Goal: Information Seeking & Learning: Learn about a topic

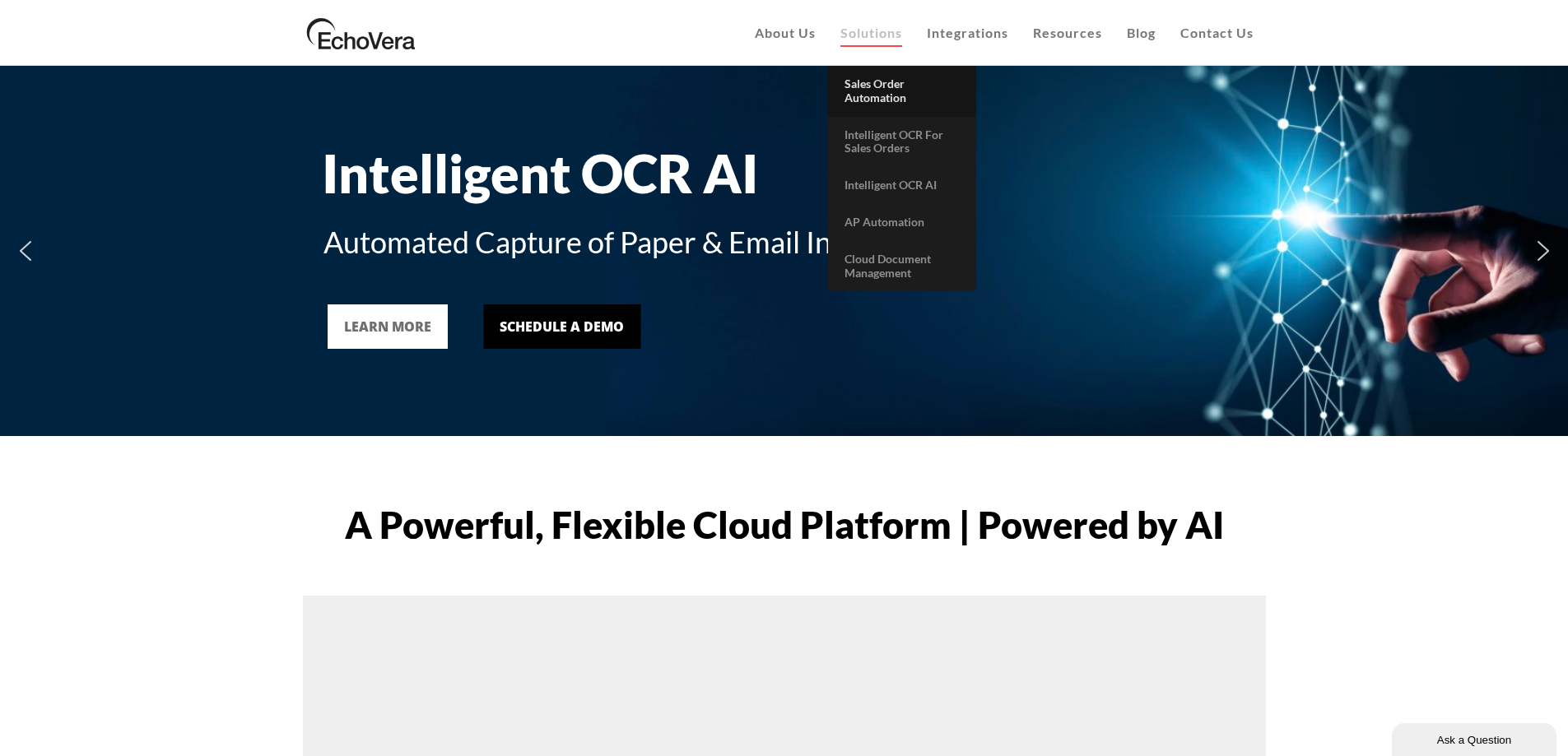
click at [886, 92] on span "Sales Order Automation" at bounding box center [876, 91] width 62 height 28
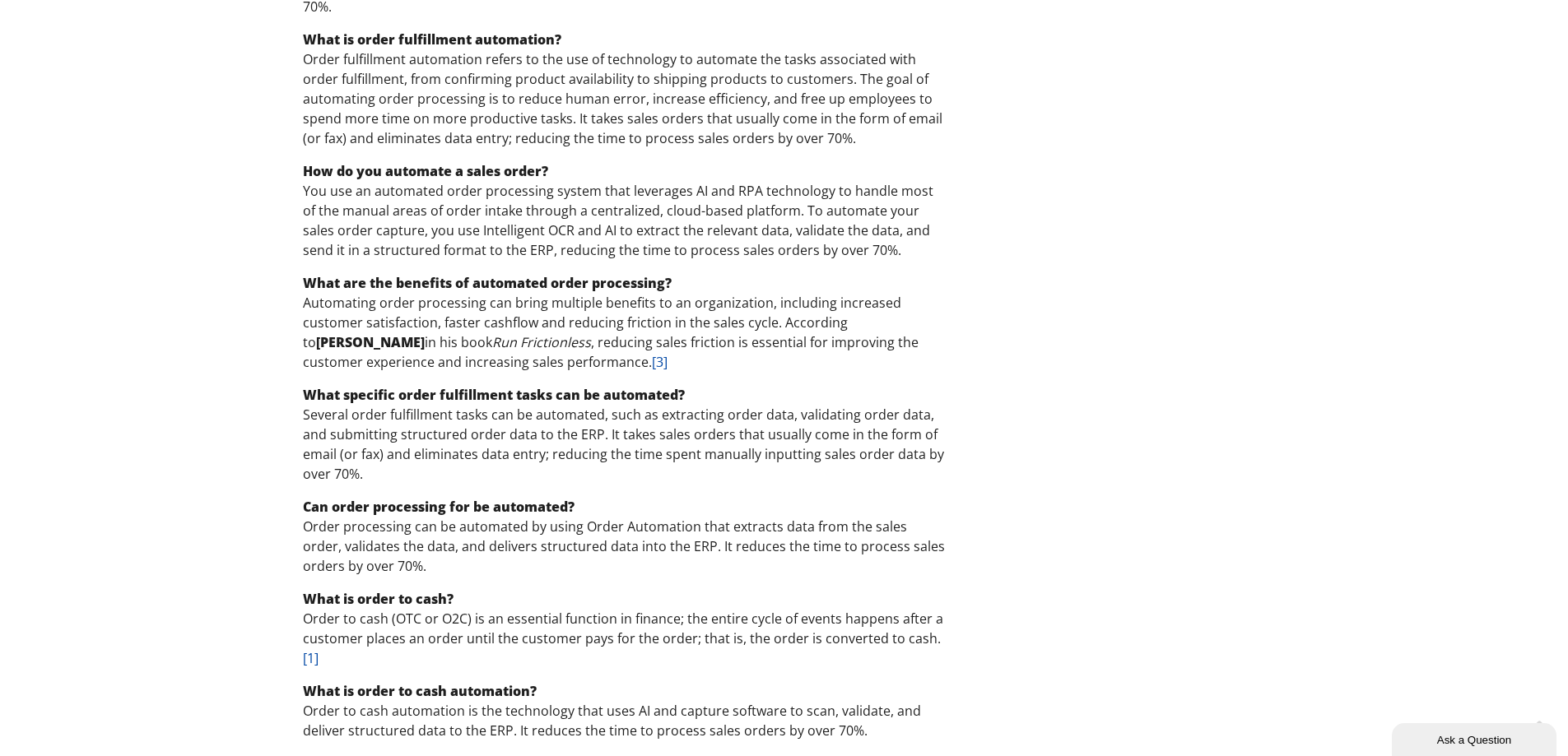
scroll to position [3704, 0]
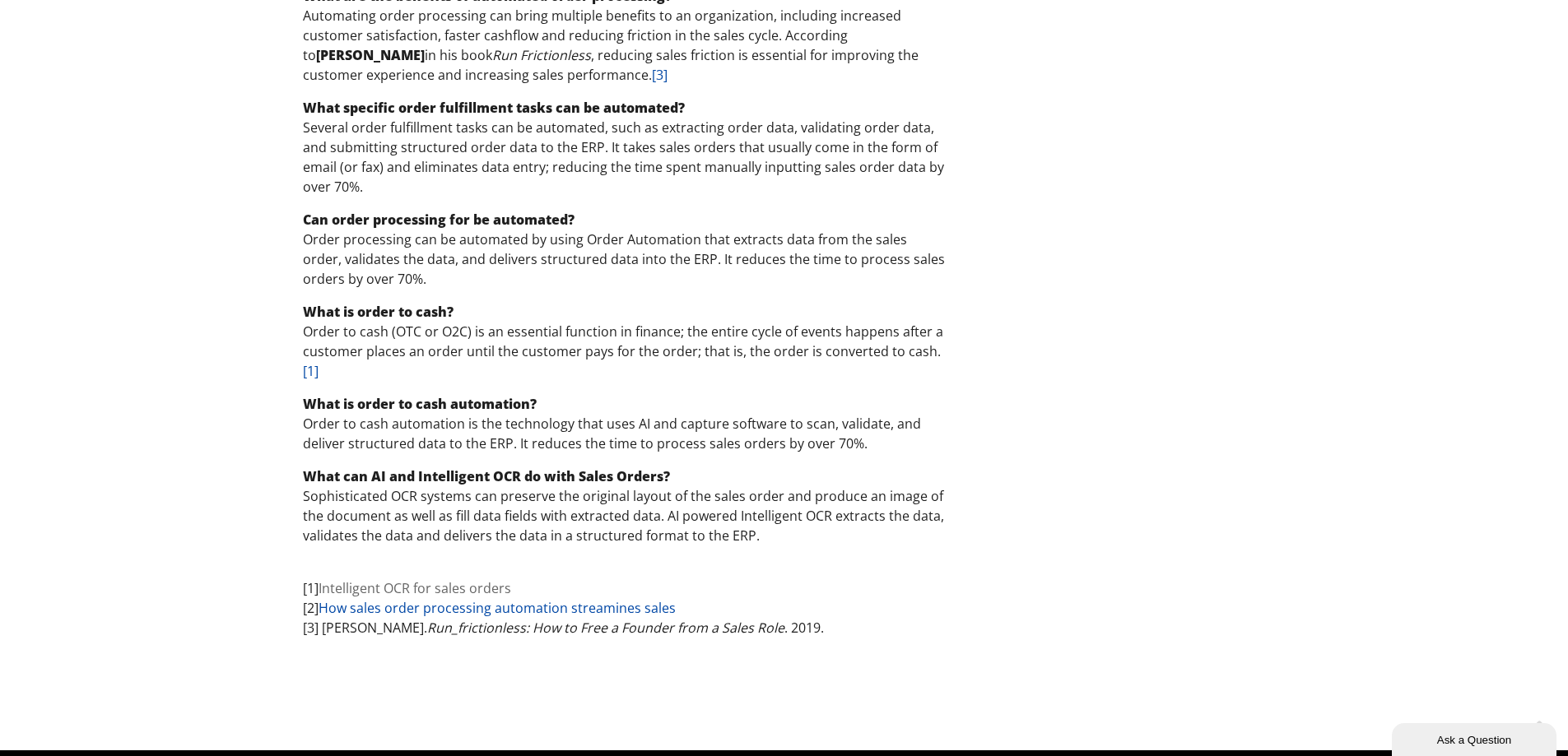
click at [410, 580] on link "Intelligent OCR for sales orders" at bounding box center [415, 589] width 193 height 18
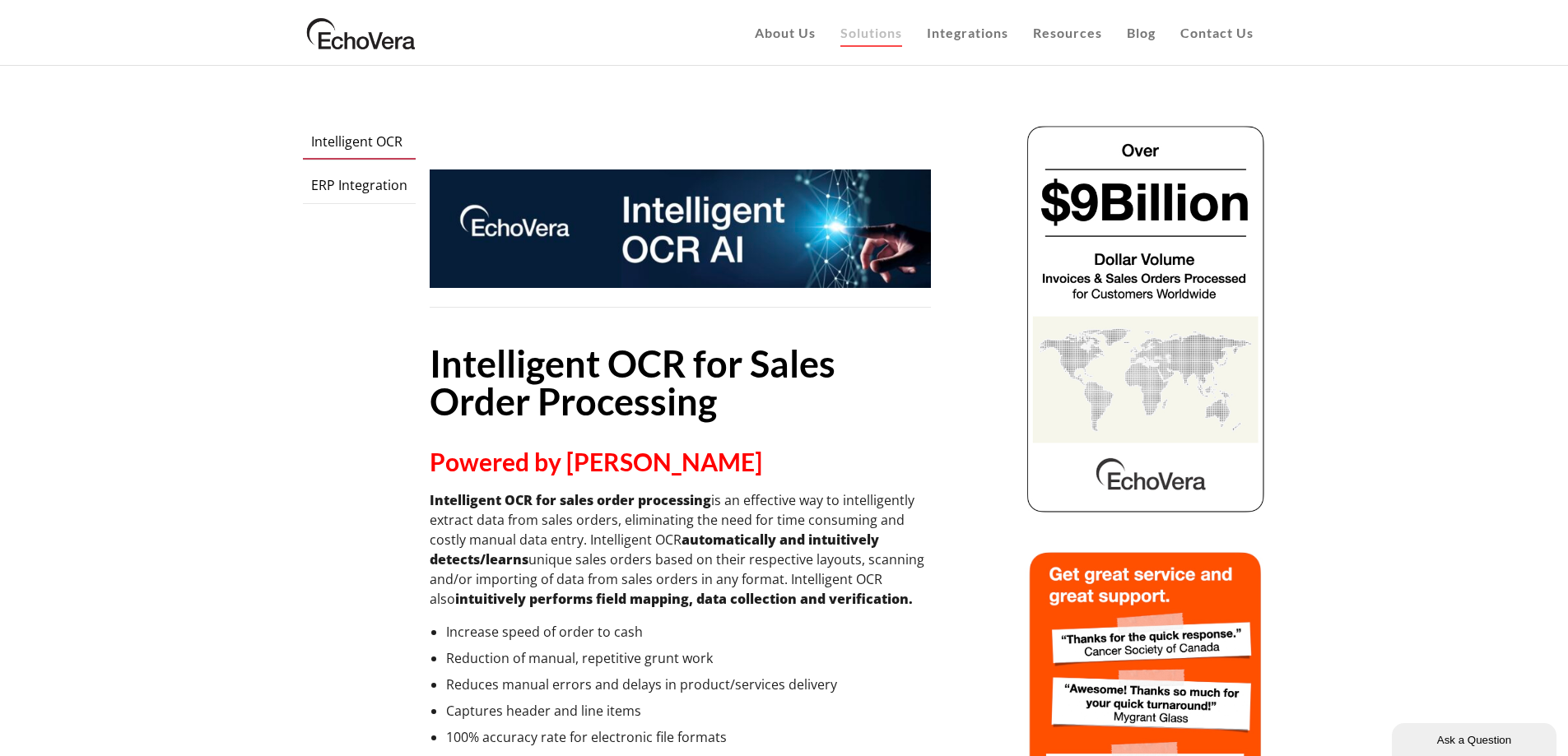
click at [372, 191] on span "ERP Integration" at bounding box center [359, 185] width 96 height 18
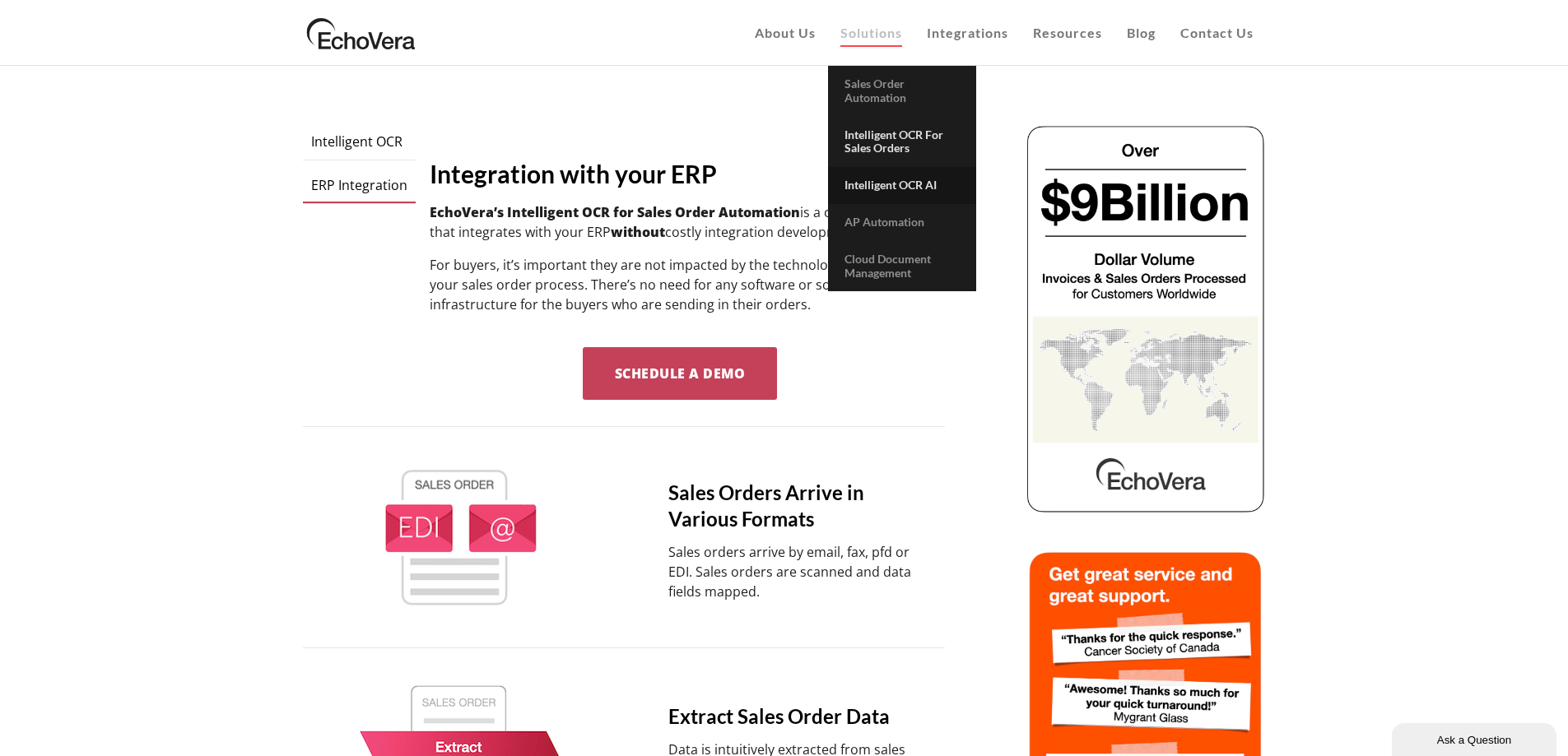
click at [903, 179] on span "Intelligent OCR AI" at bounding box center [891, 185] width 92 height 14
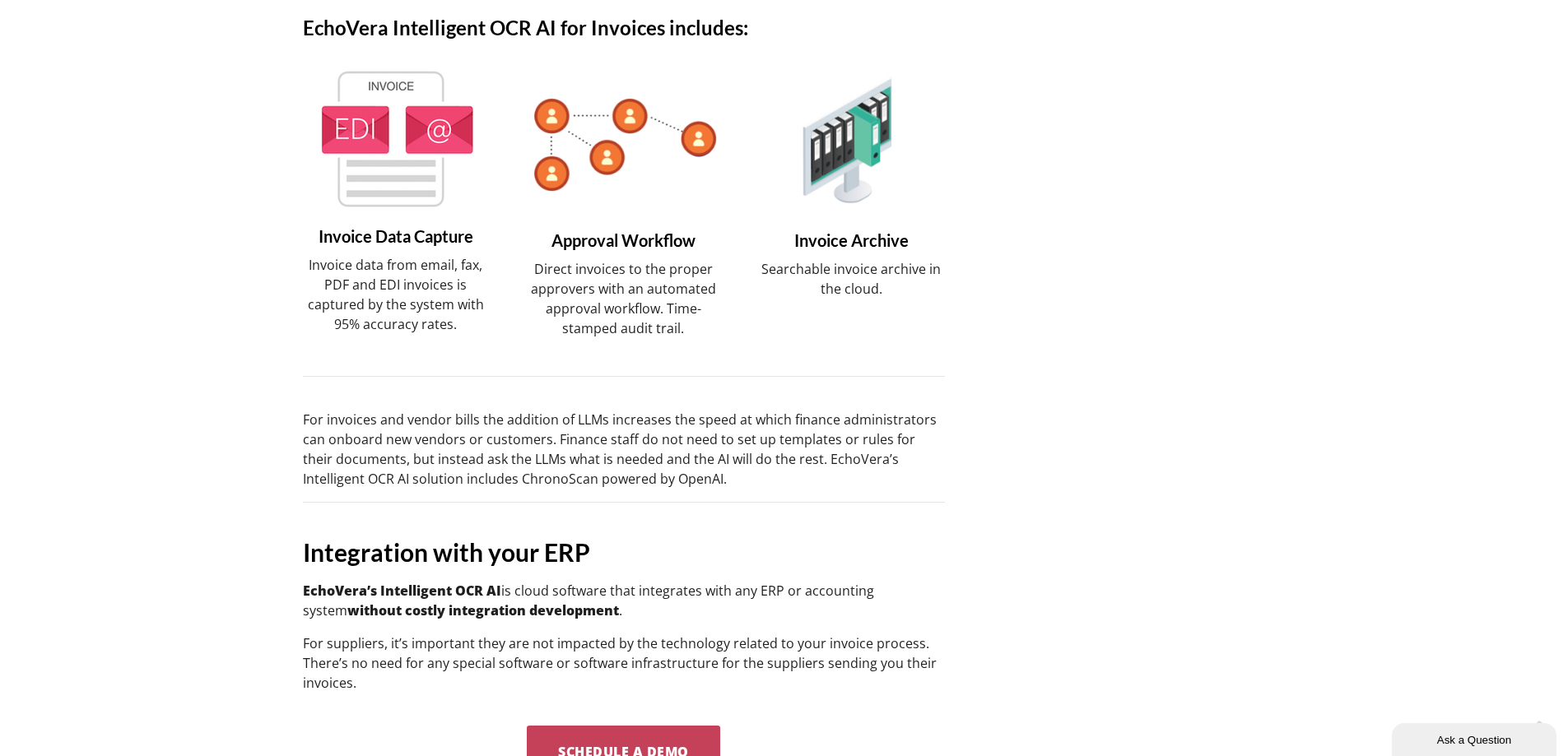
scroll to position [1285, 0]
